Goal: Information Seeking & Learning: Learn about a topic

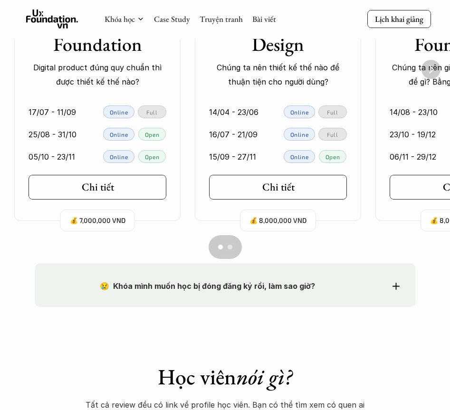
scroll to position [676, 0]
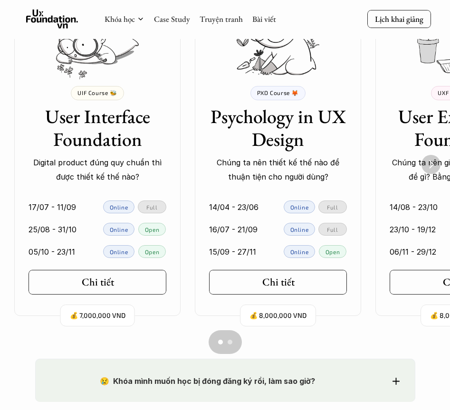
click at [429, 166] on img "Next" at bounding box center [431, 164] width 19 height 19
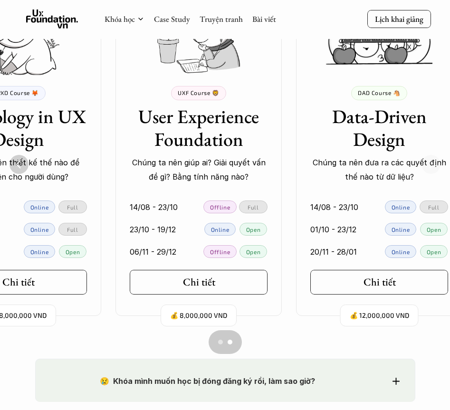
scroll to position [0, 287]
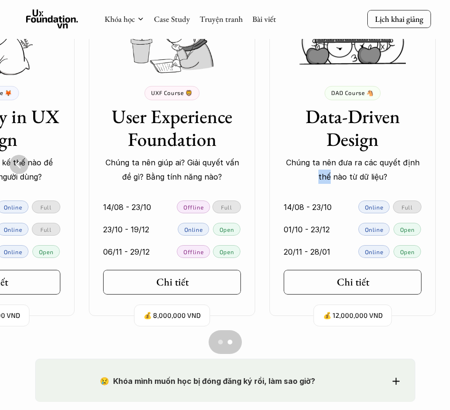
click at [429, 166] on div "DAD Course 🐴 Data-Driven Design Chúng ta nên đưa ra các quyết định thế nào từ d…" at bounding box center [353, 135] width 166 height 98
click at [356, 282] on h5 "Chi tiết" at bounding box center [349, 282] width 32 height 12
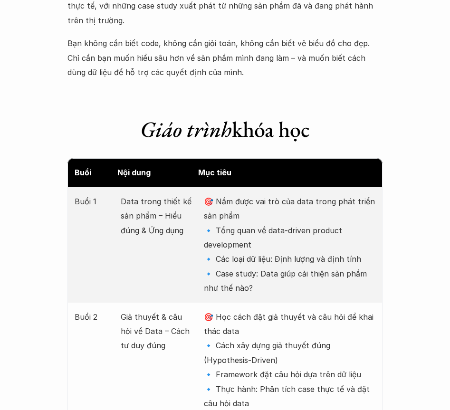
scroll to position [1092, 0]
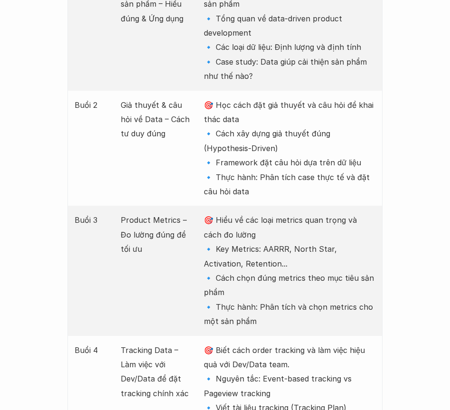
scroll to position [676, 0]
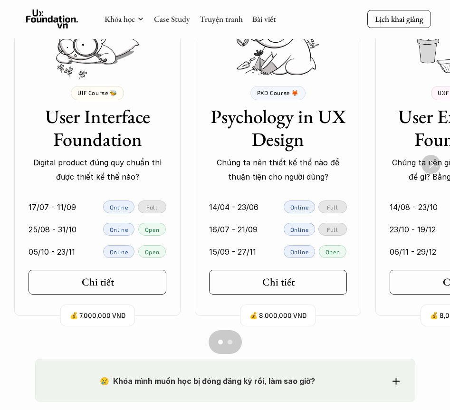
click at [429, 161] on img "Next" at bounding box center [431, 164] width 19 height 19
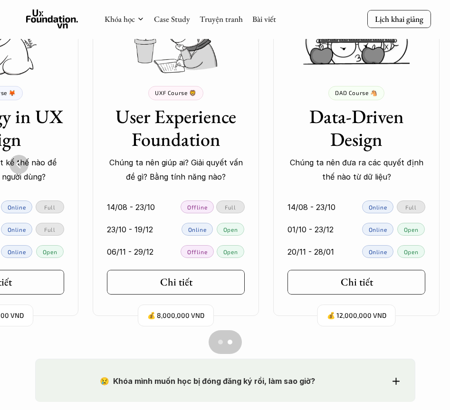
scroll to position [0, 287]
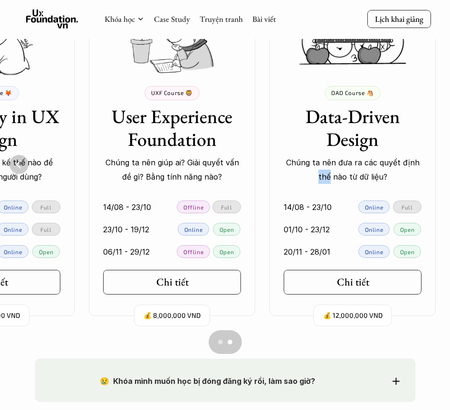
click at [429, 161] on div "DAD Course 🐴 Data-Driven Design Chúng ta nên đưa ra các quyết định thế nào từ d…" at bounding box center [353, 135] width 166 height 98
click at [371, 206] on p "Online" at bounding box center [374, 207] width 19 height 7
click at [308, 205] on p "14/08 - 23/10" at bounding box center [308, 207] width 48 height 14
